Goal: Task Accomplishment & Management: Manage account settings

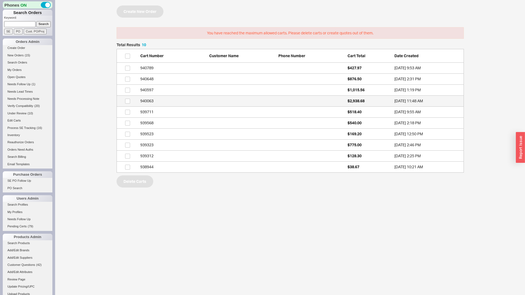
scroll to position [126, 343]
click at [127, 59] on div "Cart Number Customer Name Phone Number Cart Total Date Created" at bounding box center [289, 56] width 347 height 14
click at [127, 57] on input "checkbox" at bounding box center [127, 56] width 5 height 5
checkbox input "true"
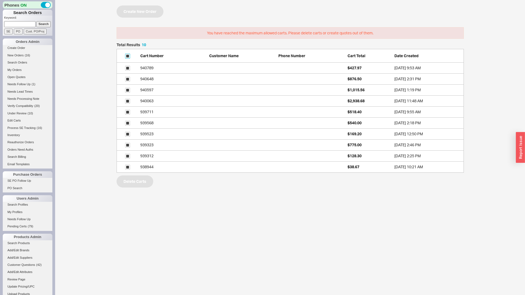
checkbox input "true"
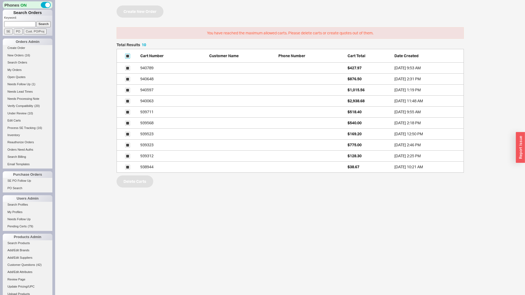
checkbox input "true"
click at [142, 180] on button "Delete Carts" at bounding box center [134, 182] width 37 height 12
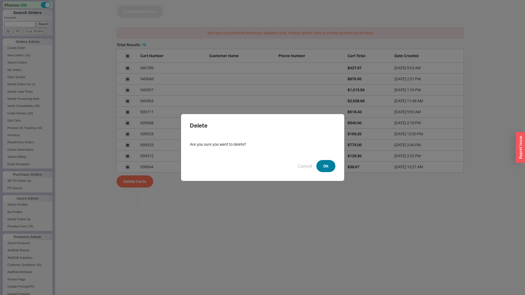
click at [330, 164] on button "Ok" at bounding box center [325, 166] width 19 height 12
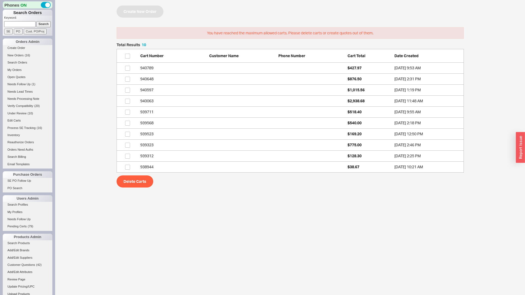
checkbox input "false"
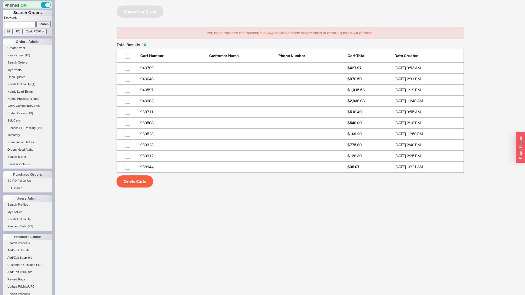
checkbox input "false"
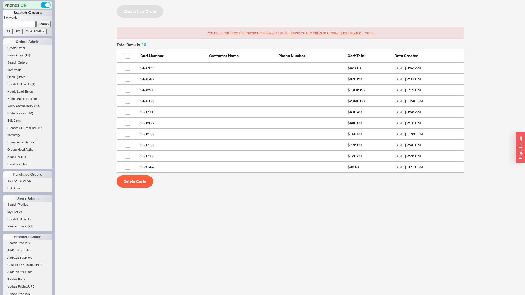
checkbox input "false"
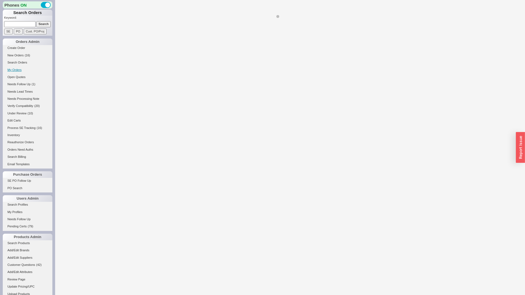
select select "3"
